Goal: Find specific page/section: Find specific page/section

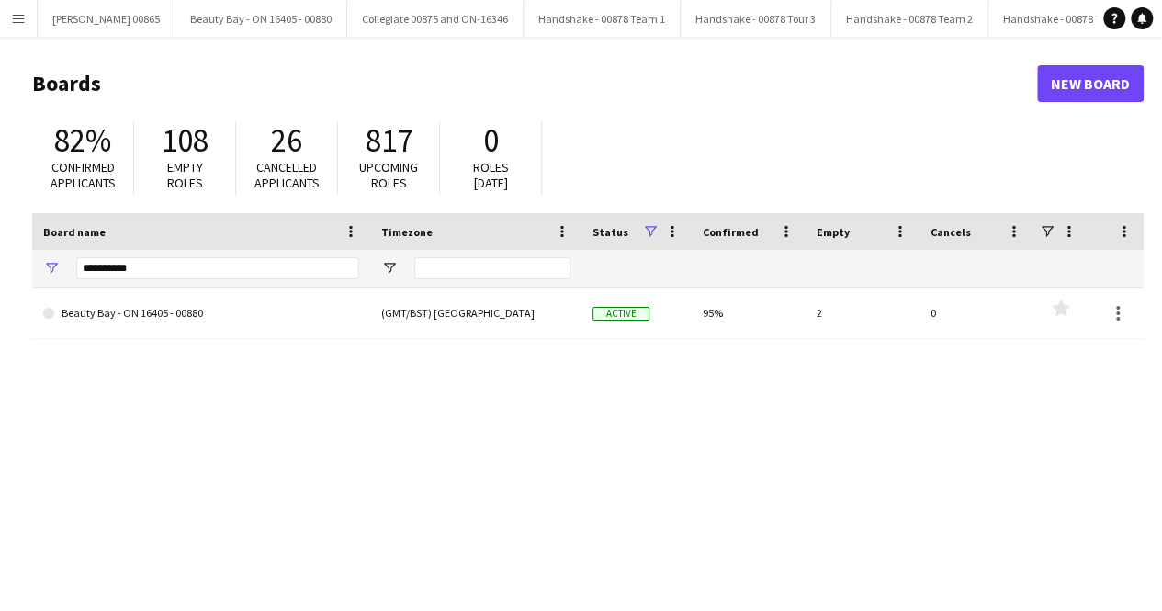
click at [156, 256] on div "**********" at bounding box center [217, 268] width 283 height 37
click at [154, 285] on div "**********" at bounding box center [217, 268] width 283 height 37
click at [158, 269] on input "**********" at bounding box center [217, 268] width 283 height 22
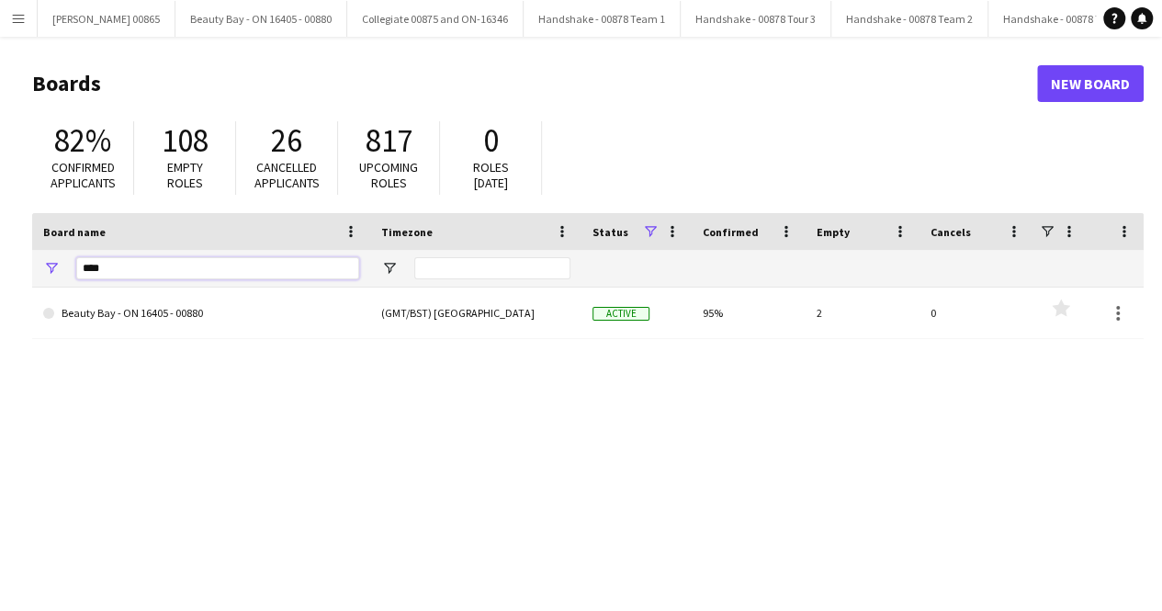
type input "****"
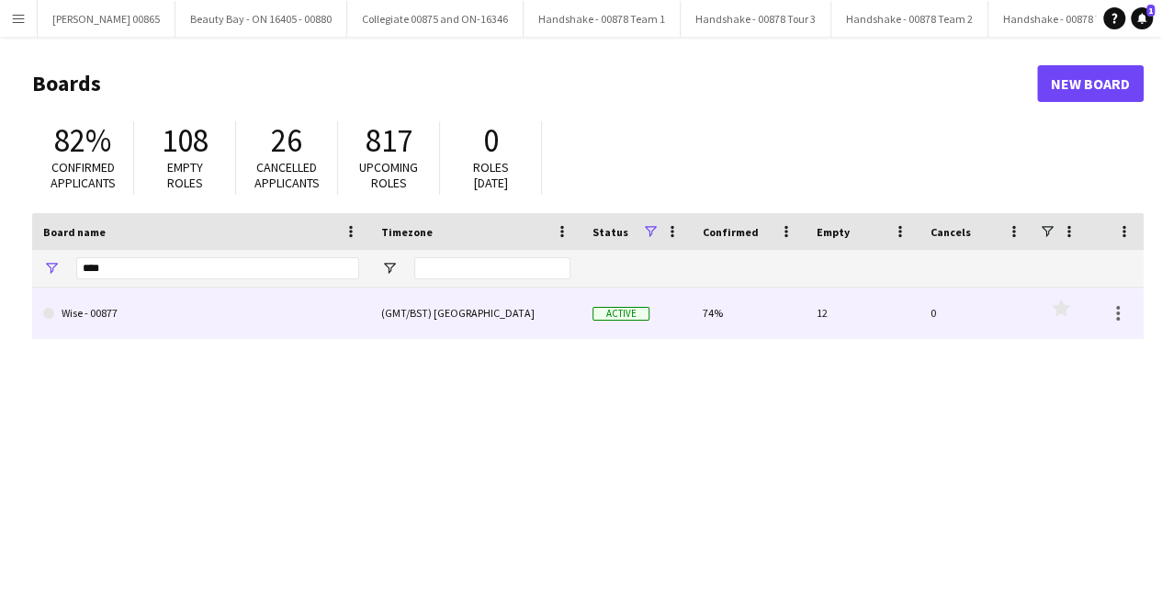
click at [129, 326] on link "Wise - 00877" at bounding box center [201, 313] width 316 height 51
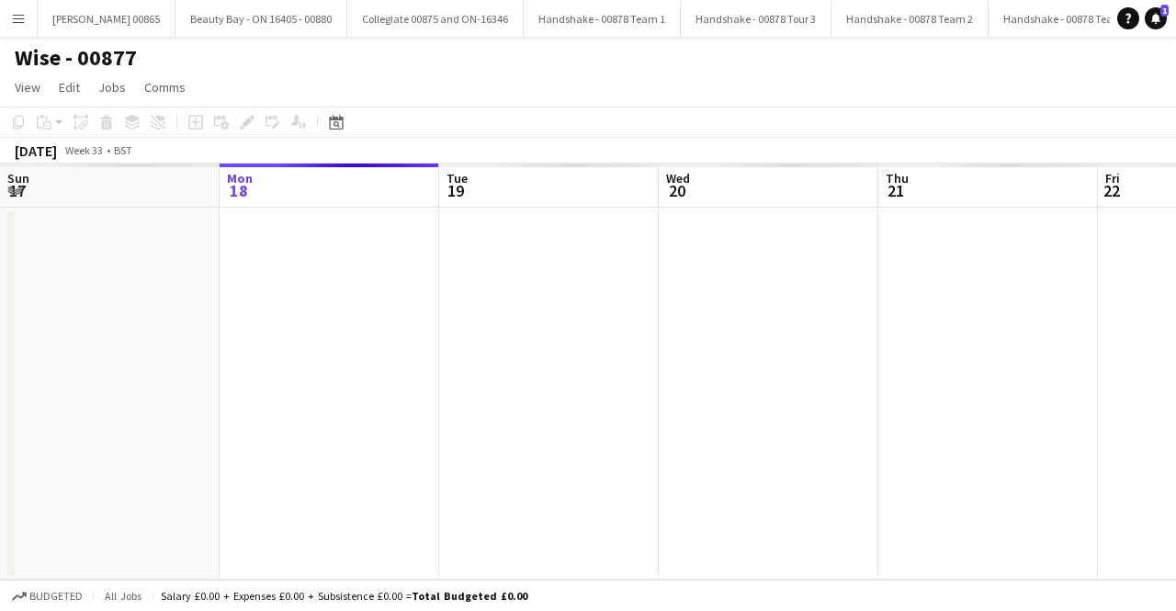
scroll to position [0, 895]
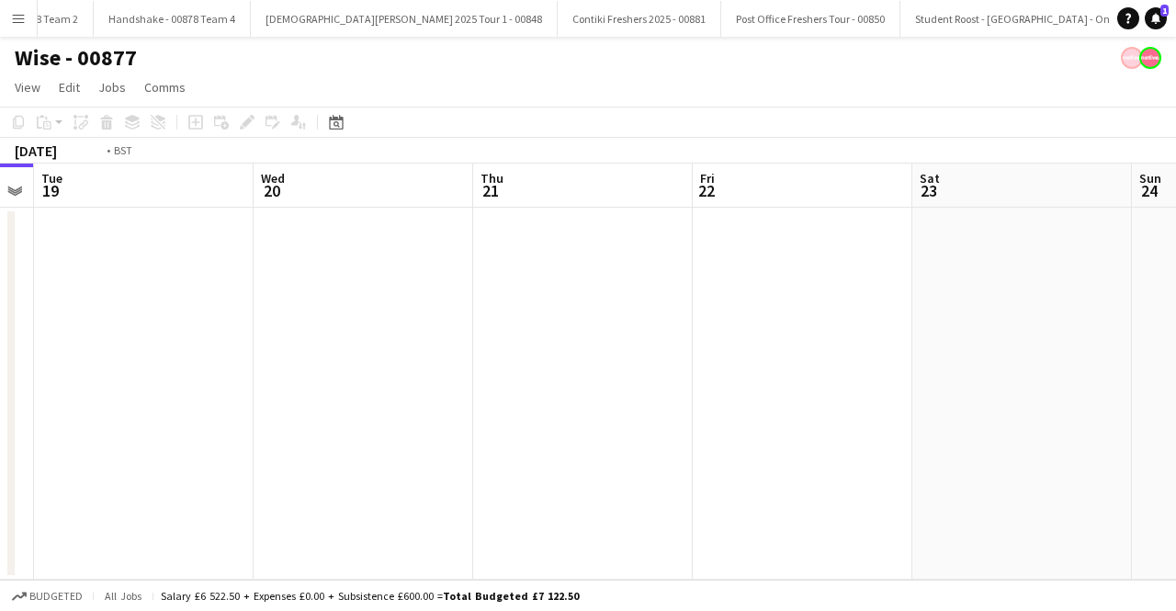
drag, startPoint x: 1175, startPoint y: 304, endPoint x: 606, endPoint y: 299, distance: 568.7
click at [619, 300] on app-calendar-viewport "Fri 15 Sat 16 Sun 17 Mon 18 Tue 19 Wed 20 Thu 21 Fri 22 Sat 23 Sun 24 Mon 25" at bounding box center [588, 372] width 1176 height 416
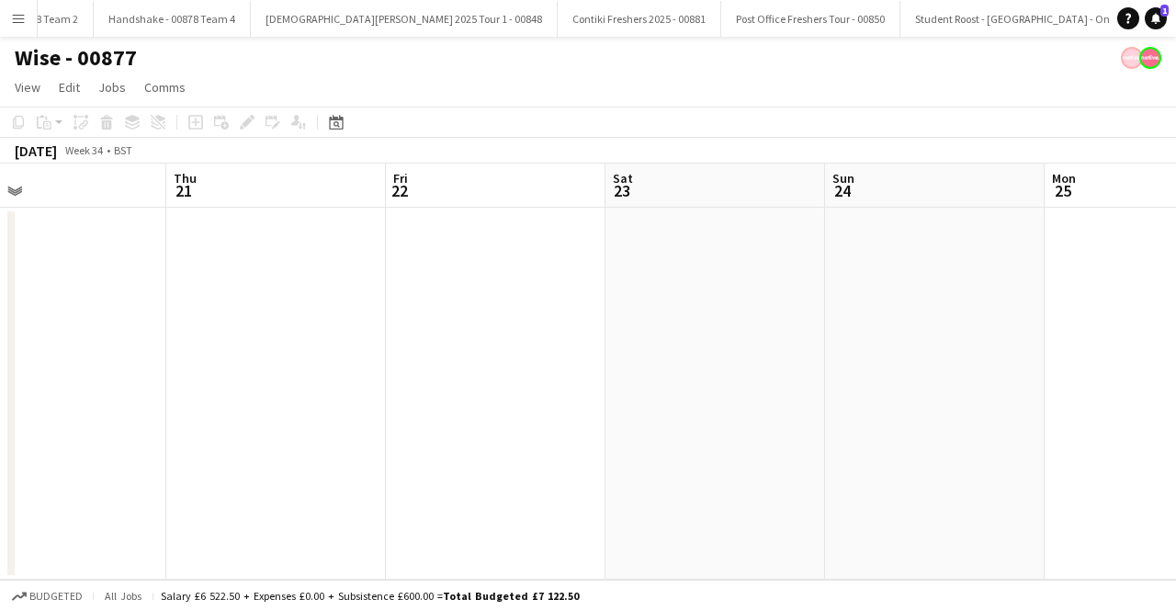
drag, startPoint x: 1171, startPoint y: 416, endPoint x: 386, endPoint y: 396, distance: 785.7
click at [386, 396] on app-calendar-viewport "Sun 17 Mon 18 Tue 19 Wed 20 Thu 21 Fri 22 Sat 23 Sun 24 Mon 25 Tue 26 Wed 27" at bounding box center [588, 372] width 1176 height 416
drag, startPoint x: 906, startPoint y: 414, endPoint x: 132, endPoint y: 415, distance: 773.5
click at [143, 414] on app-calendar-viewport "Thu 21 Fri 22 Sat 23 Sun 24 Mon 25 Tue 26 Wed 27 Thu 28 Fri 29 Sat 30 Sun 31" at bounding box center [588, 372] width 1176 height 416
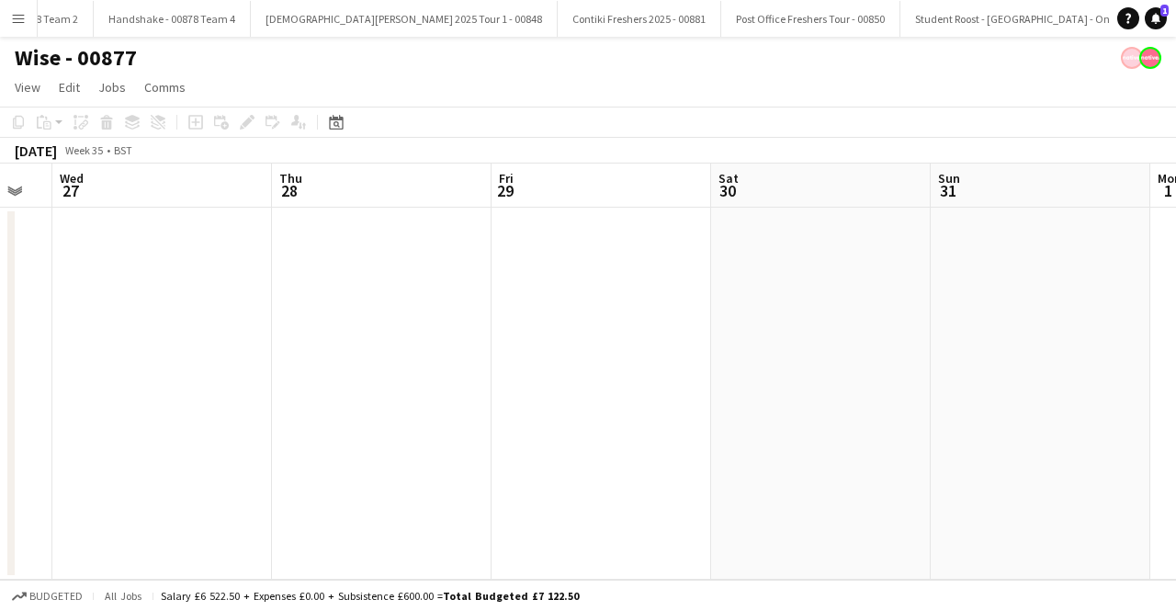
drag, startPoint x: 469, startPoint y: 418, endPoint x: 68, endPoint y: 422, distance: 400.5
click at [73, 420] on app-calendar-viewport "Sat 23 Sun 24 Mon 25 Tue 26 Wed 27 Thu 28 Fri 29 Sat 30 Sun 31 Mon 1 Tue 2" at bounding box center [588, 372] width 1176 height 416
drag, startPoint x: 584, startPoint y: 406, endPoint x: 183, endPoint y: 409, distance: 401.5
click at [175, 406] on app-calendar-viewport "Wed 27 Thu 28 Fri 29 Sat 30 Sun 31 Mon 1 Tue 2 Wed 3 Thu 4 Fri 5 Sat 6" at bounding box center [588, 372] width 1176 height 416
drag, startPoint x: 962, startPoint y: 403, endPoint x: 263, endPoint y: 416, distance: 699.2
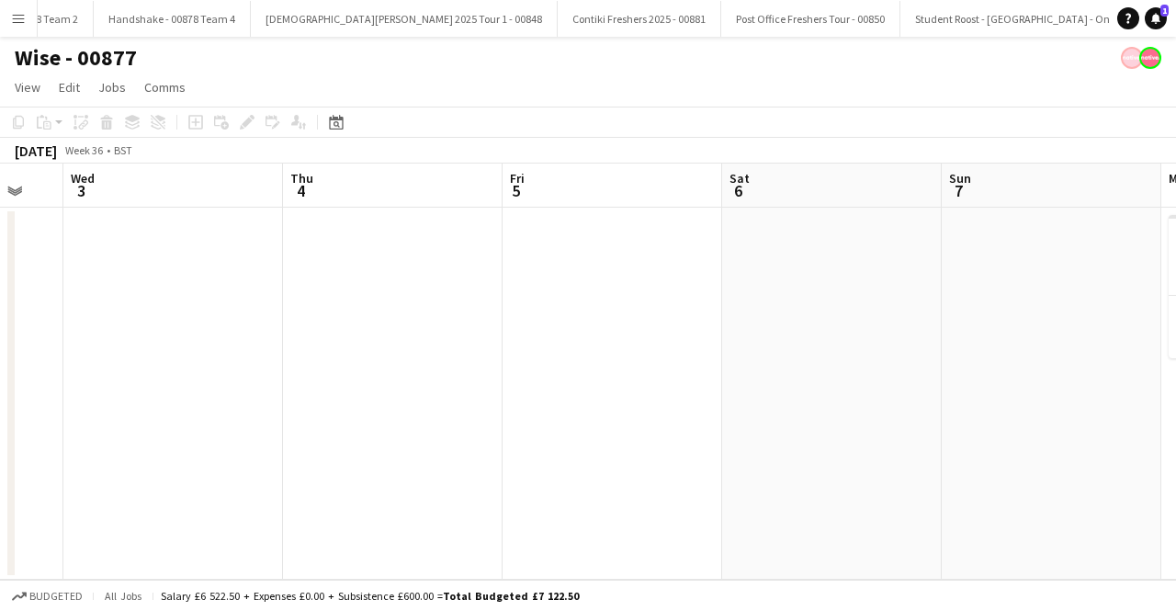
click at [265, 416] on app-calendar-viewport "Sun 31 Mon 1 Tue 2 Wed 3 Thu 4 Fri 5 Sat 6 Sun 7 Mon 8 1/1 1 Job Tue 9 1/3 1 Jo…" at bounding box center [588, 372] width 1176 height 416
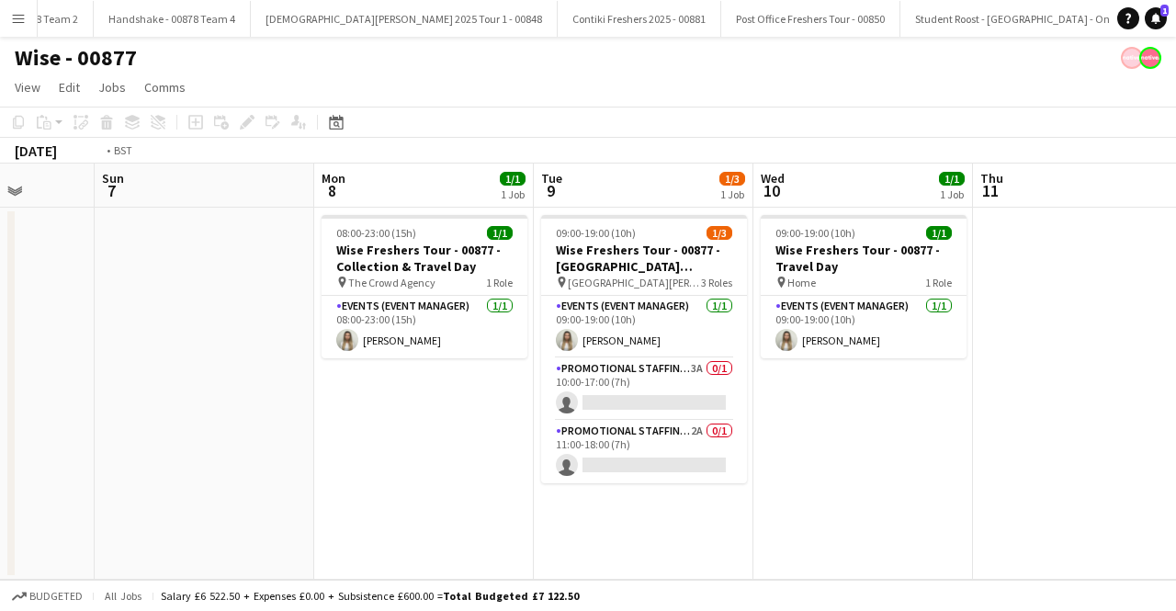
drag, startPoint x: 984, startPoint y: 364, endPoint x: 356, endPoint y: 389, distance: 628.8
click at [356, 389] on app-calendar-viewport "Wed 3 Thu 4 Fri 5 Sat 6 Sun 7 Mon 8 1/1 1 Job Tue 9 1/3 1 Job Wed 10 1/1 1 Job …" at bounding box center [588, 372] width 1176 height 416
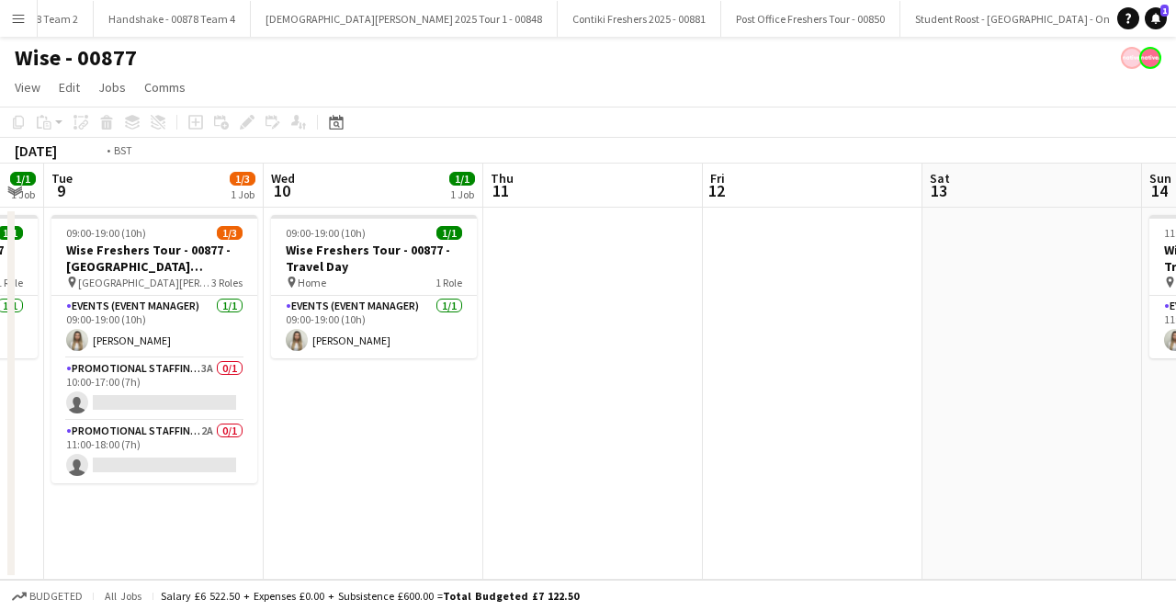
scroll to position [0, 481]
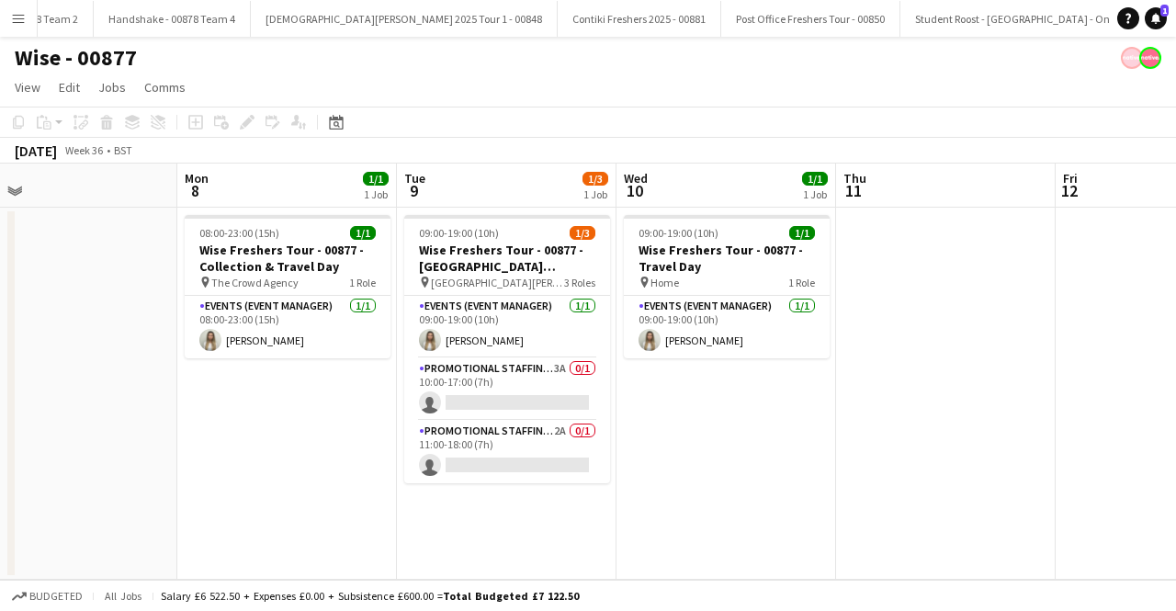
drag, startPoint x: 408, startPoint y: 387, endPoint x: 748, endPoint y: 389, distance: 339.9
click at [748, 389] on app-calendar-viewport "Fri 5 Sat 6 Sun 7 Mon 8 1/1 1 Job Tue 9 1/3 1 Job Wed 10 1/1 1 Job Thu 11 Fri 1…" at bounding box center [588, 372] width 1176 height 416
drag, startPoint x: 517, startPoint y: 300, endPoint x: 423, endPoint y: 302, distance: 93.7
click at [426, 301] on app-calendar-viewport "Fri 5 Sat 6 Sun 7 Mon 8 1/1 1 Job Tue 9 1/3 1 Job Wed 10 1/1 1 Job Thu 11 Fri 1…" at bounding box center [588, 372] width 1176 height 416
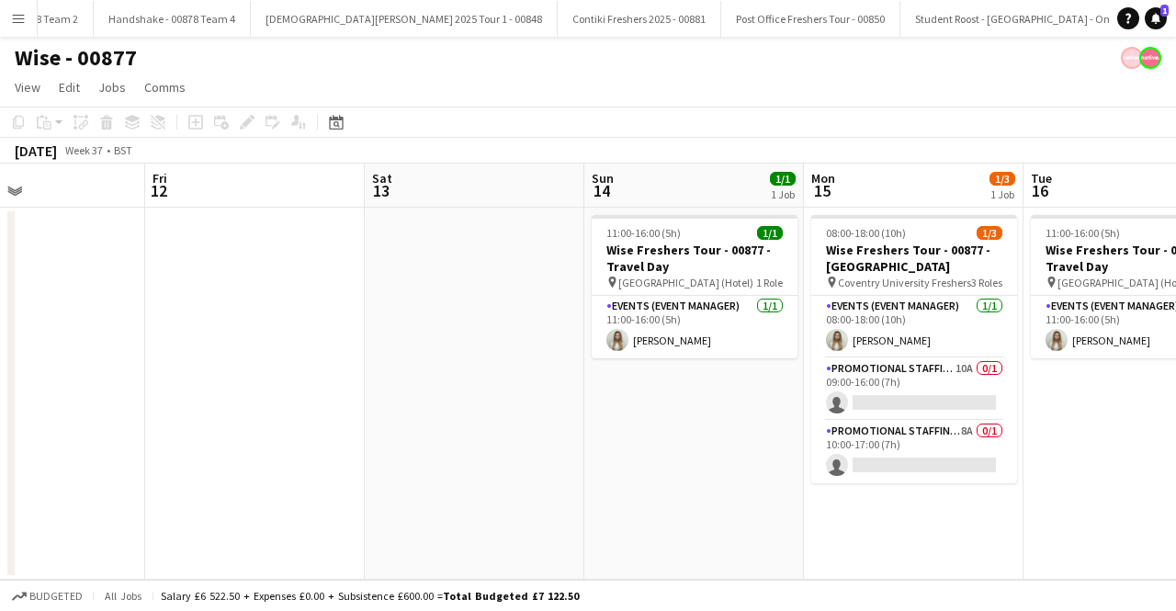
scroll to position [0, 626]
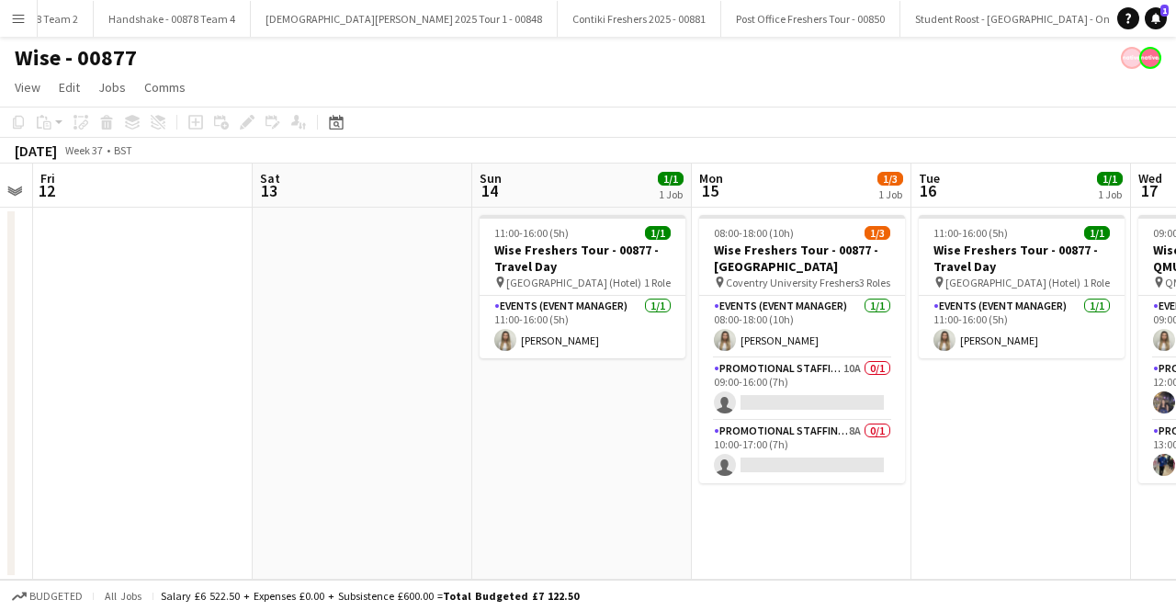
drag, startPoint x: 808, startPoint y: 357, endPoint x: 397, endPoint y: 357, distance: 411.6
click at [397, 357] on app-calendar-viewport "Tue 9 1/3 1 Job Wed 10 1/1 1 Job Thu 11 Fri 12 Sat 13 Sun 14 1/1 1 Job Mon 15 1…" at bounding box center [588, 372] width 1176 height 416
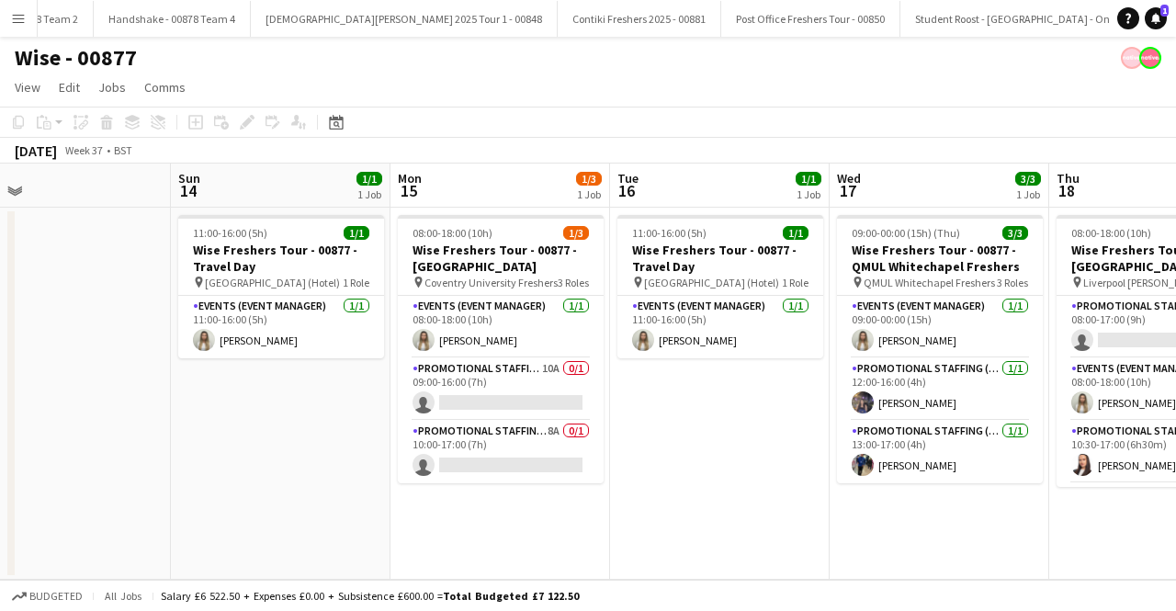
drag, startPoint x: 652, startPoint y: 416, endPoint x: 351, endPoint y: 423, distance: 301.4
click at [351, 423] on app-calendar-viewport "Thu 11 Fri 12 Sat 13 Sun 14 1/1 1 Job Mon 15 1/3 1 Job Tue 16 1/1 1 Job Wed 17 …" at bounding box center [588, 372] width 1176 height 416
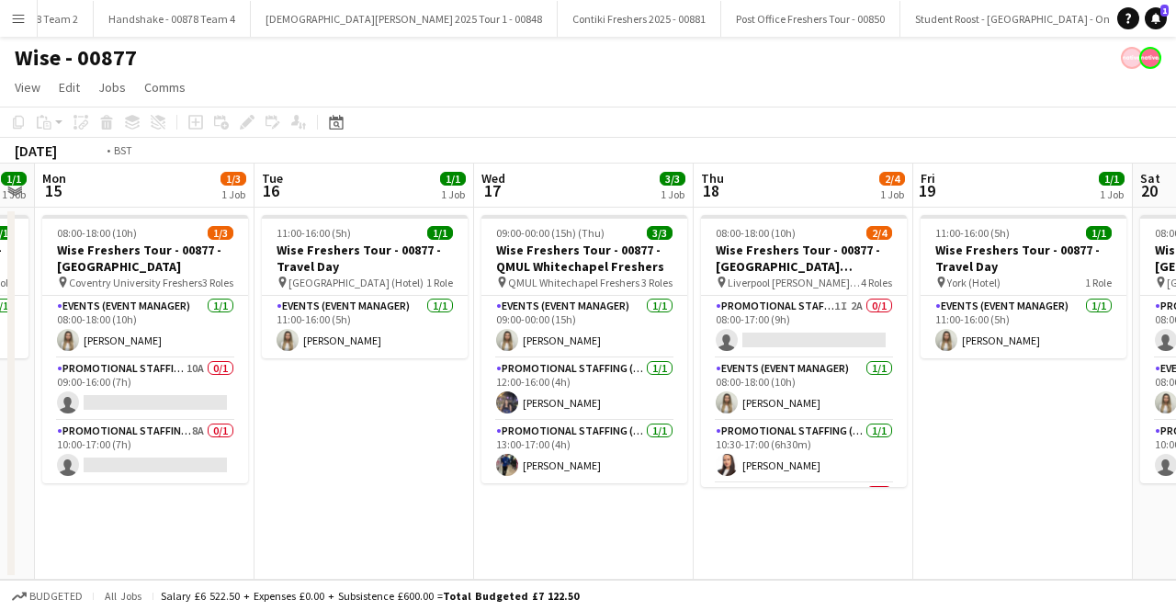
scroll to position [0, 674]
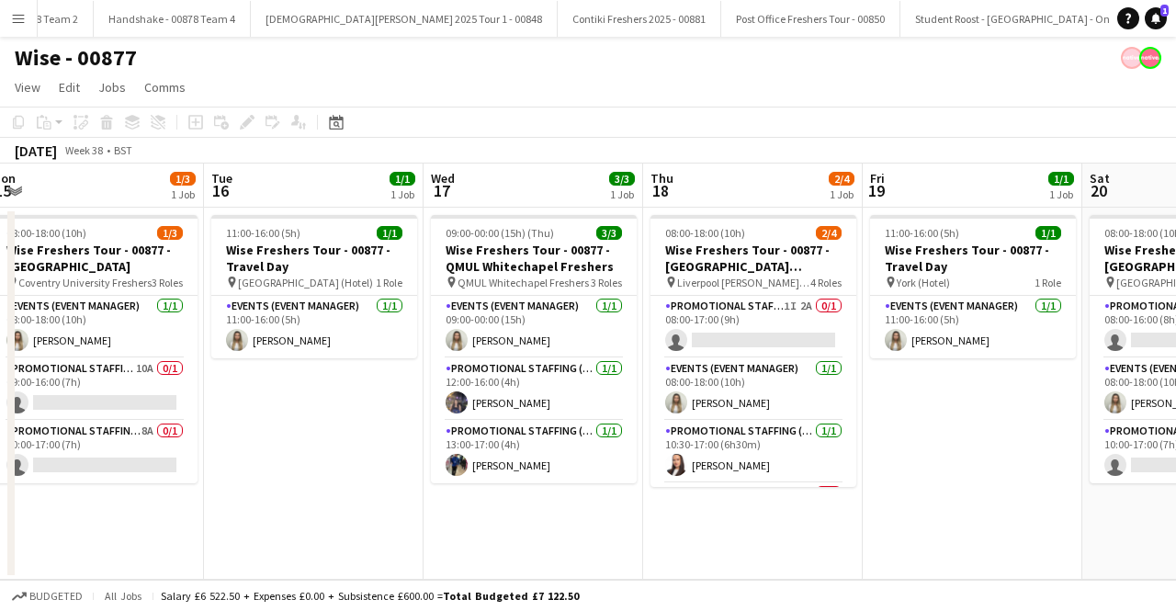
drag, startPoint x: 823, startPoint y: 423, endPoint x: 417, endPoint y: 480, distance: 409.9
click at [417, 480] on app-calendar-viewport "Fri 12 Sat 13 Sun 14 1/1 1 Job Mon 15 1/3 1 Job Tue 16 1/1 1 Job Wed 17 3/3 1 J…" at bounding box center [588, 372] width 1176 height 416
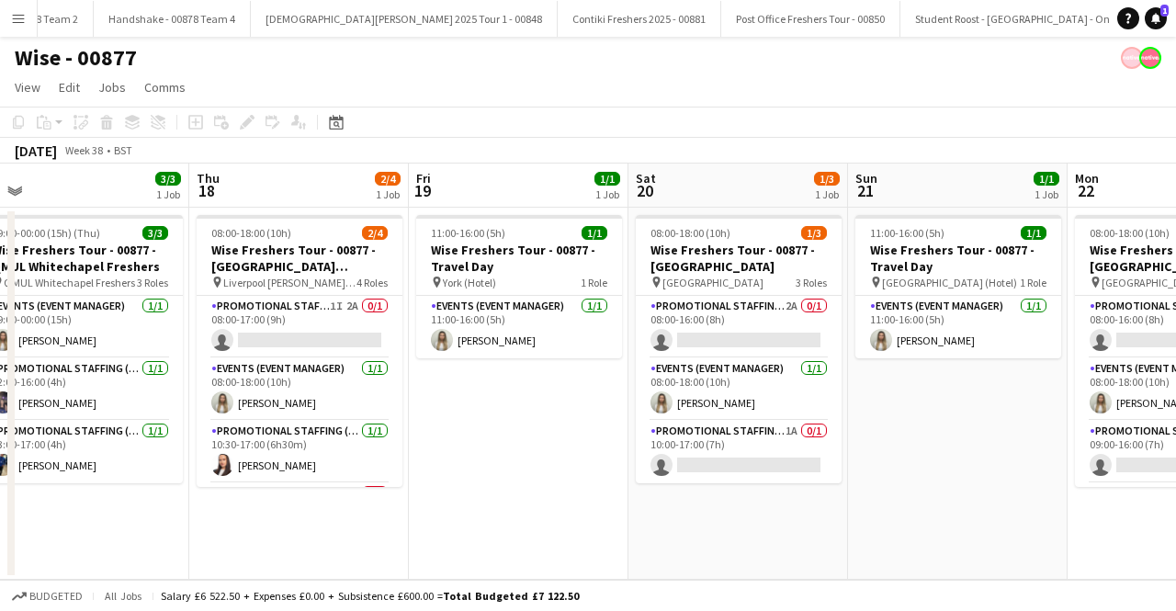
scroll to position [0, 696]
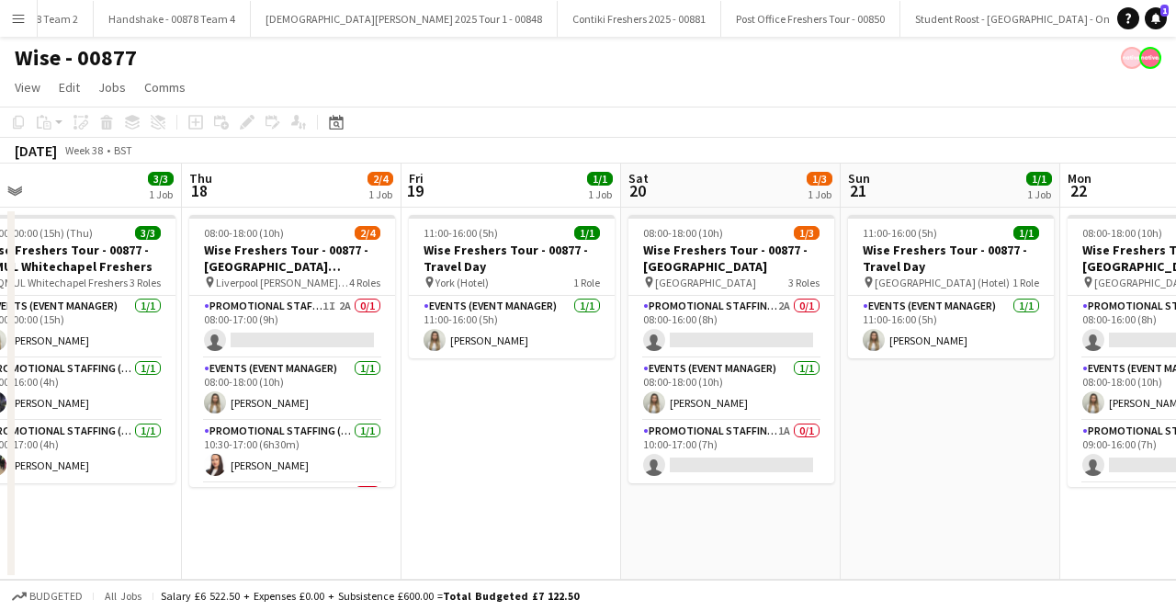
drag, startPoint x: 943, startPoint y: 442, endPoint x: 481, endPoint y: 442, distance: 461.2
click at [481, 442] on app-calendar-viewport "Sun 14 1/1 1 Job Mon 15 1/3 1 Job Tue 16 1/1 1 Job Wed 17 3/3 1 Job Thu 18 2/4 …" at bounding box center [588, 372] width 1176 height 416
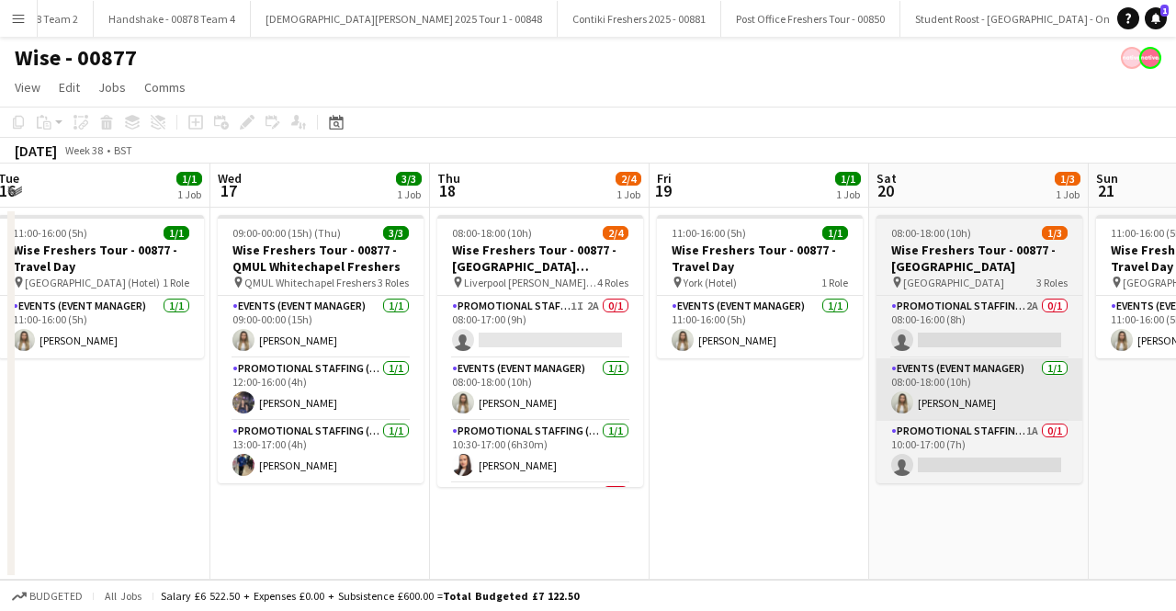
drag, startPoint x: 919, startPoint y: 425, endPoint x: 1014, endPoint y: 414, distance: 96.2
click at [1167, 406] on app-calendar-viewport "Sun 14 1/1 1 Job Mon 15 1/3 1 Job Tue 16 1/1 1 Job Wed 17 3/3 1 Job Thu 18 2/4 …" at bounding box center [588, 372] width 1176 height 416
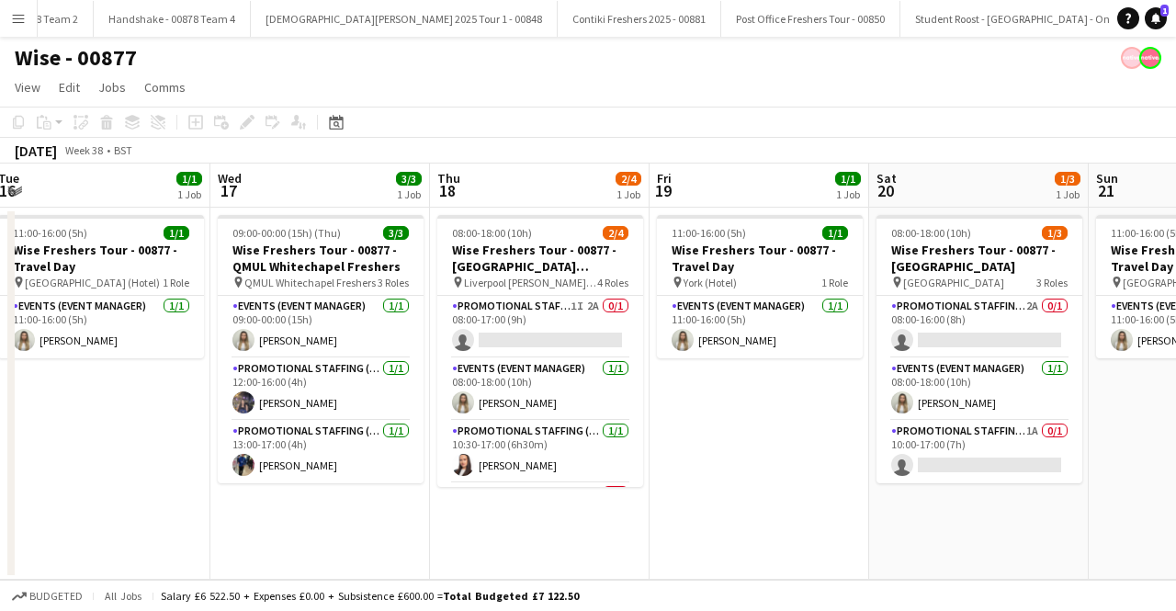
scroll to position [0, 456]
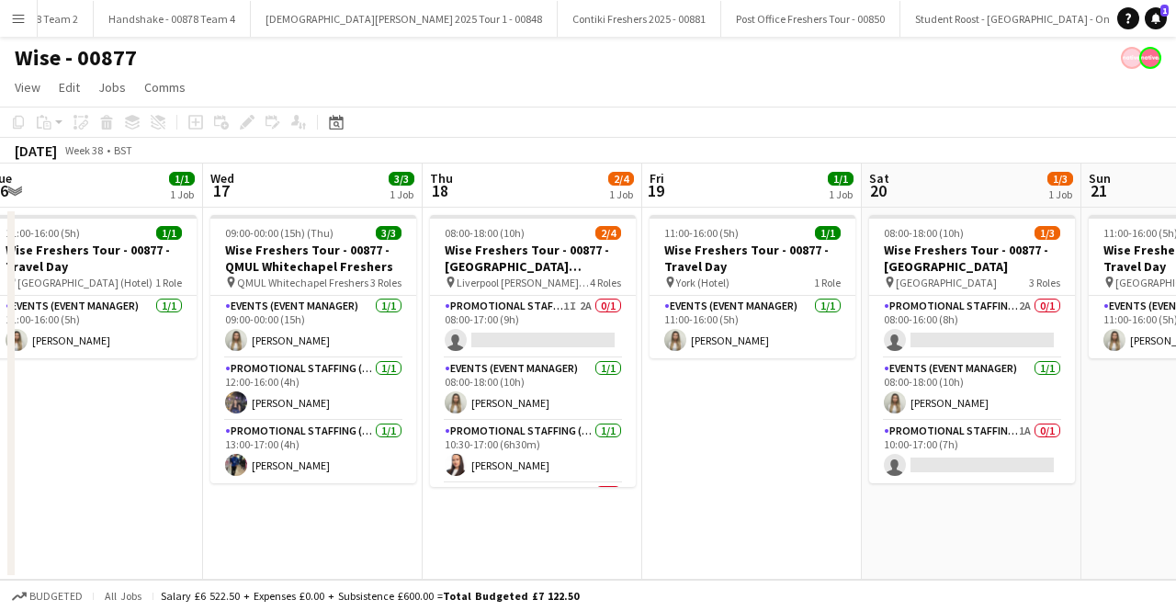
click at [13, 21] on app-icon "Menu" at bounding box center [18, 18] width 15 height 15
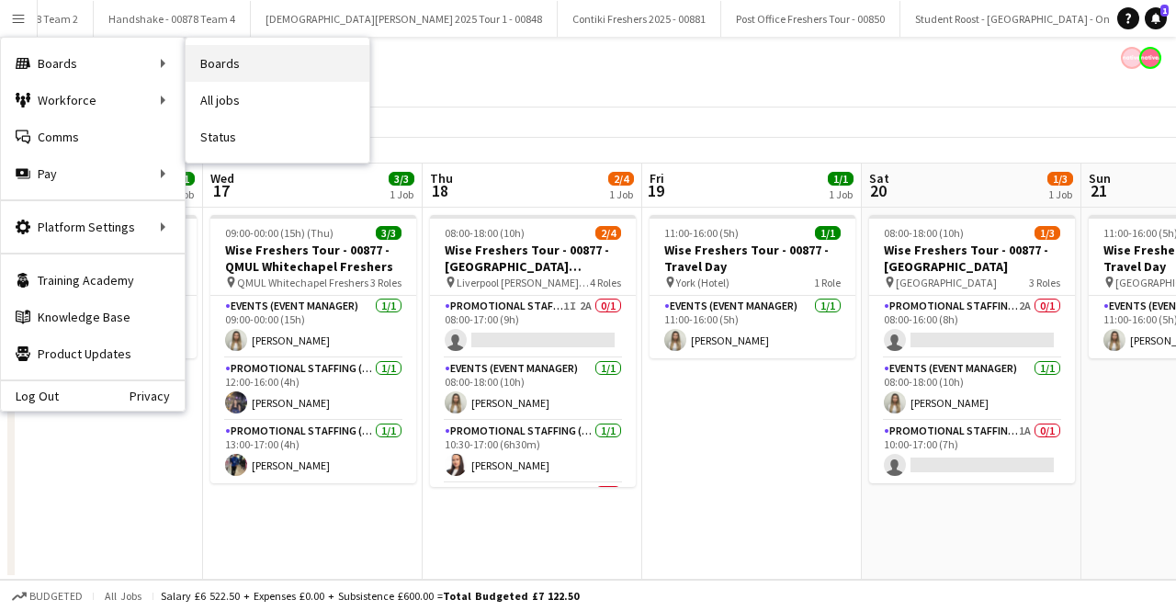
click at [270, 51] on link "Boards" at bounding box center [278, 63] width 184 height 37
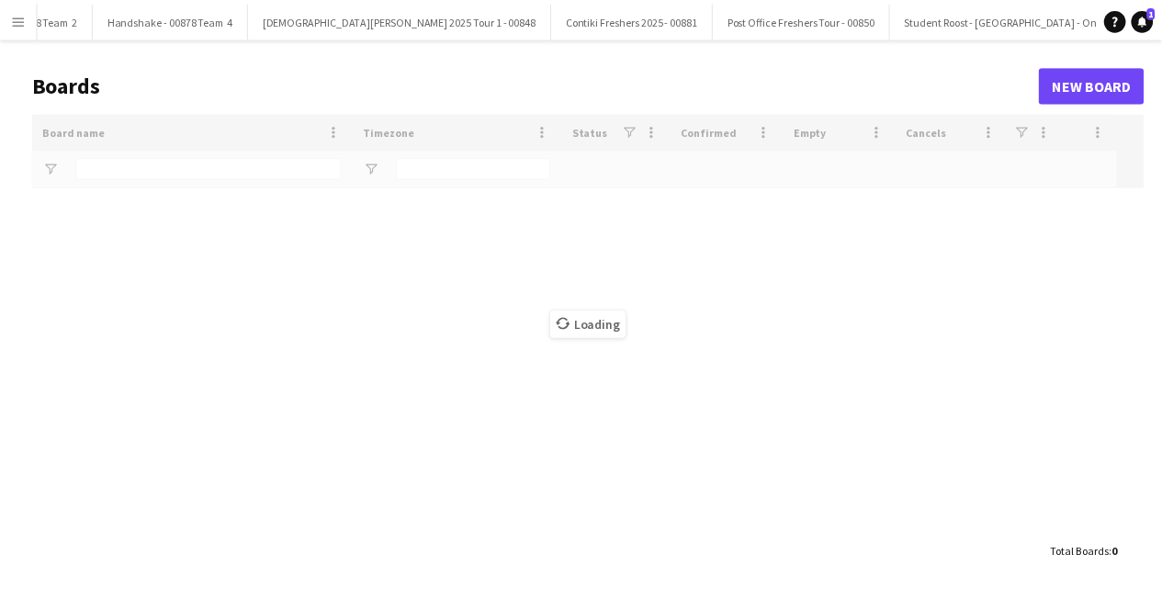
scroll to position [0, 894]
type input "****"
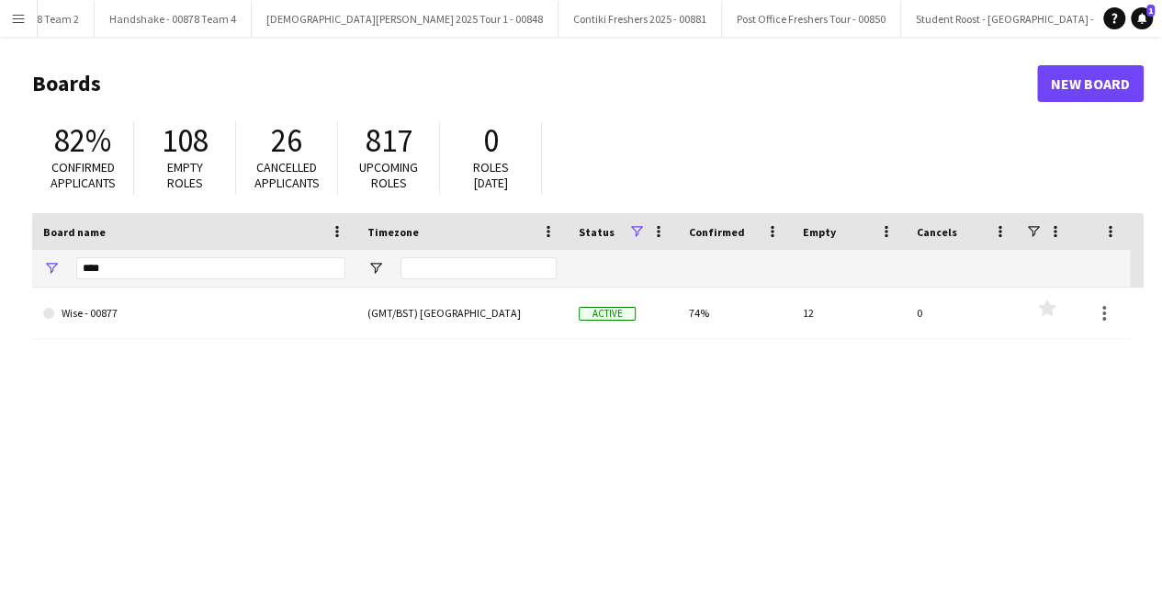
drag, startPoint x: 653, startPoint y: 543, endPoint x: 603, endPoint y: 561, distance: 53.8
click at [652, 543] on div "Wise - 00877 (GMT/BST) [GEOGRAPHIC_DATA] Active 74% 12 0 Favourites" at bounding box center [588, 462] width 1112 height 349
